Goal: Information Seeking & Learning: Learn about a topic

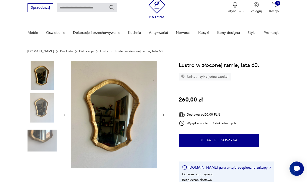
scroll to position [20, 0]
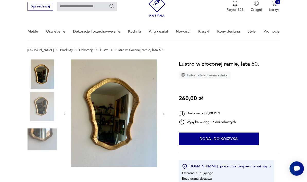
click at [140, 112] on img at bounding box center [114, 114] width 86 height 108
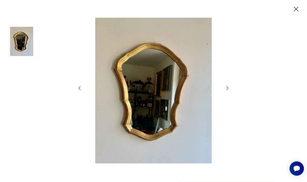
scroll to position [21, 0]
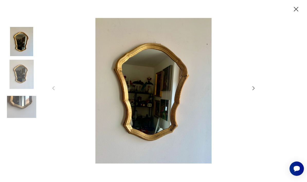
click at [256, 91] on icon "button" at bounding box center [253, 88] width 6 height 6
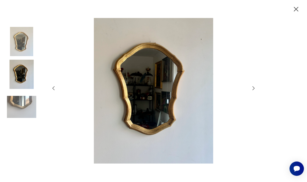
click at [260, 101] on div at bounding box center [153, 91] width 307 height 182
click at [256, 91] on icon "button" at bounding box center [253, 88] width 6 height 6
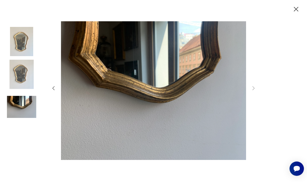
click at [255, 103] on div at bounding box center [153, 91] width 205 height 147
click at [297, 13] on icon "button" at bounding box center [296, 9] width 8 height 8
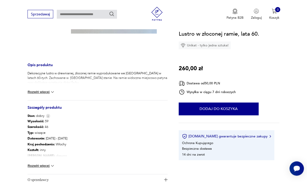
scroll to position [154, 0]
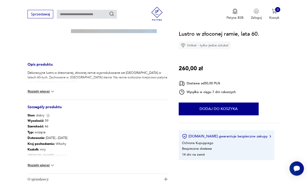
click at [50, 161] on div "Wysokość : 59 Szerokość : 46 Typ : wiszące Datowanie : 1960 - 1960 Kraj pochodz…" at bounding box center [97, 146] width 140 height 56
click at [47, 168] on button "Rozwiń więcej" at bounding box center [40, 165] width 27 height 5
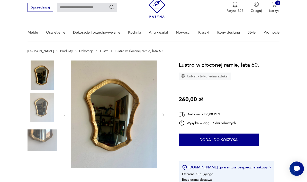
scroll to position [14, 0]
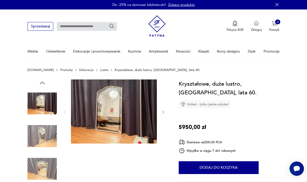
click at [116, 103] on img at bounding box center [114, 112] width 86 height 64
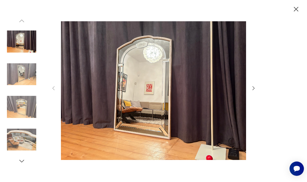
click at [256, 91] on icon "button" at bounding box center [253, 88] width 6 height 6
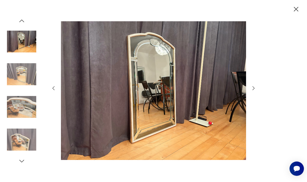
click at [256, 91] on icon "button" at bounding box center [253, 88] width 6 height 6
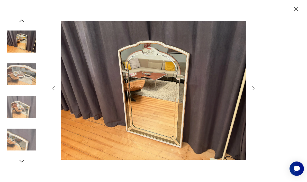
click at [256, 91] on icon "button" at bounding box center [253, 88] width 6 height 6
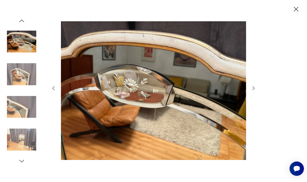
click at [256, 91] on icon "button" at bounding box center [253, 88] width 6 height 6
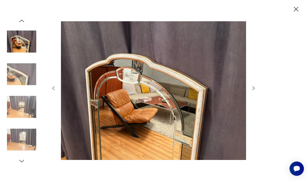
click at [256, 91] on icon "button" at bounding box center [253, 88] width 6 height 6
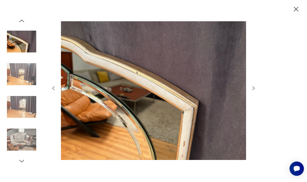
click at [252, 91] on icon "button" at bounding box center [253, 88] width 6 height 6
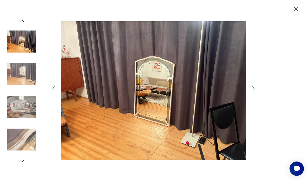
click at [252, 91] on icon "button" at bounding box center [253, 88] width 6 height 6
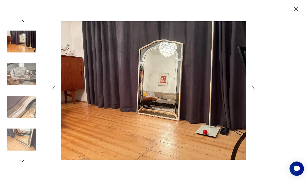
click at [252, 91] on icon "button" at bounding box center [253, 88] width 6 height 6
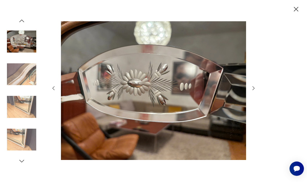
click at [253, 91] on icon "button" at bounding box center [253, 88] width 6 height 6
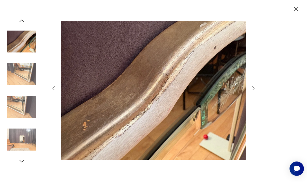
click at [252, 91] on icon "button" at bounding box center [253, 88] width 6 height 6
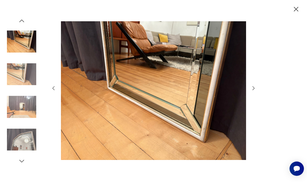
click at [298, 11] on icon "button" at bounding box center [296, 9] width 8 height 8
